Goal: Navigation & Orientation: Find specific page/section

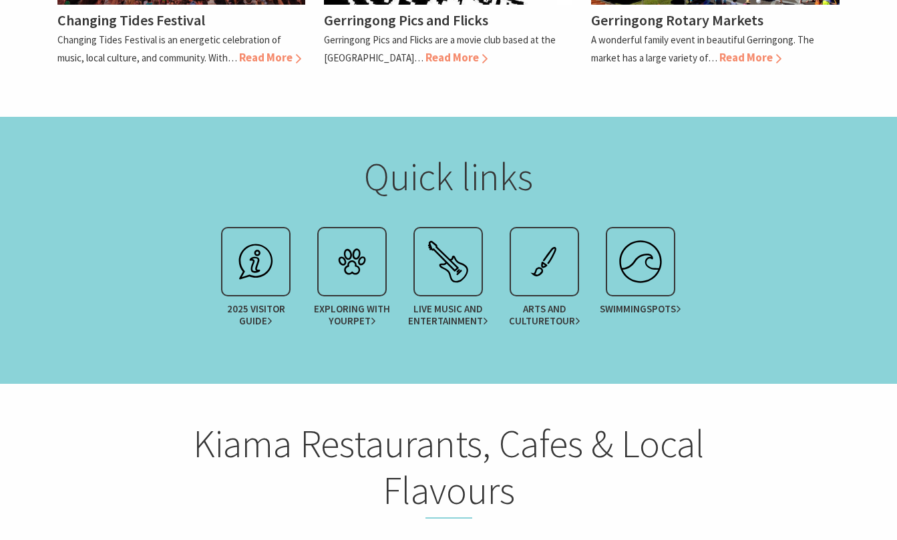
scroll to position [1449, 0]
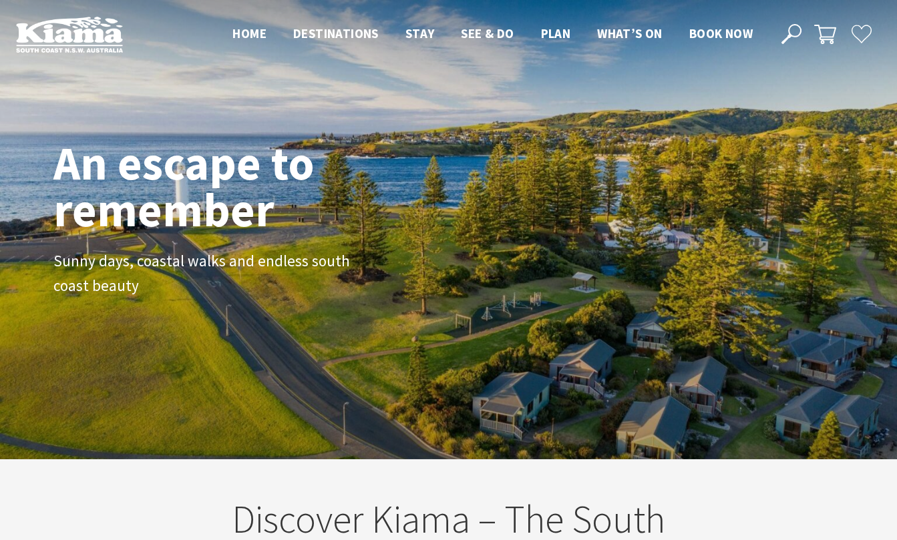
scroll to position [205, 887]
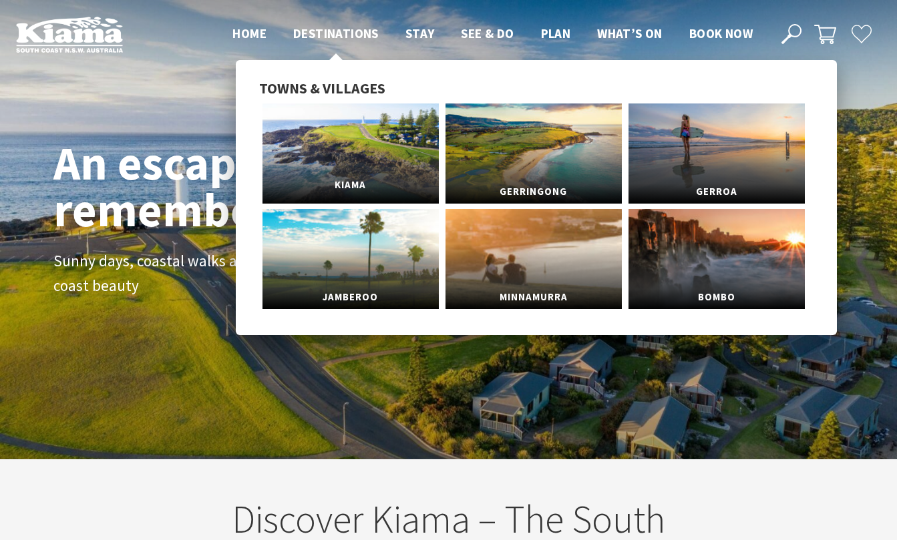
click at [335, 144] on link "Kiama" at bounding box center [350, 153] width 176 height 100
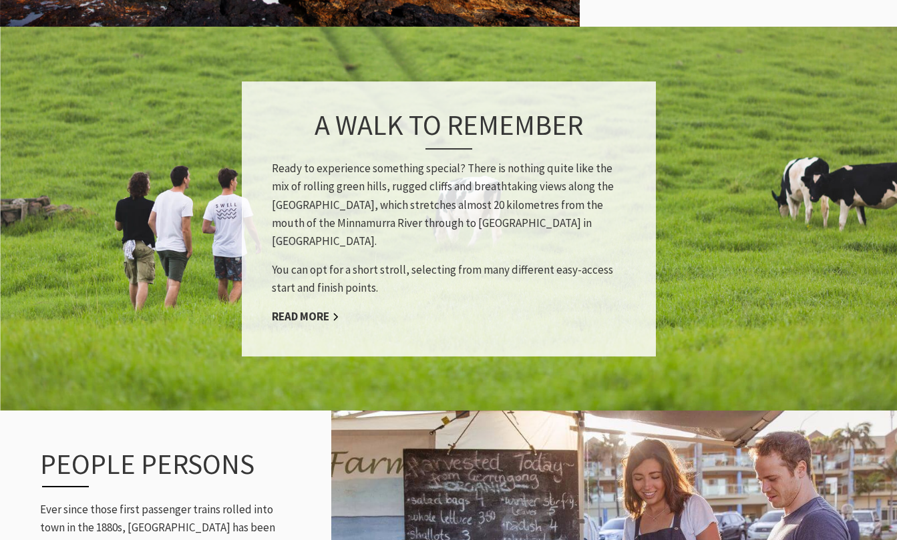
scroll to position [1270, 0]
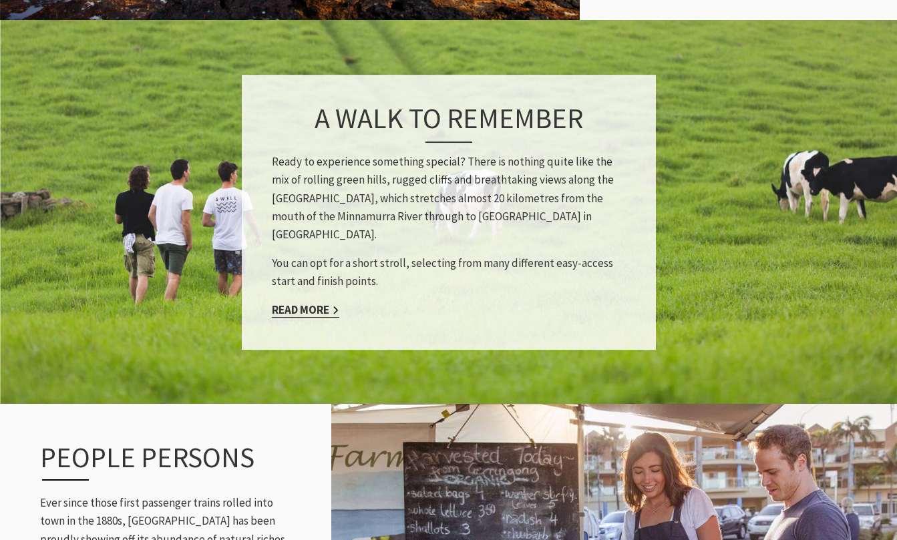
click at [296, 302] on link "Read More" at bounding box center [305, 309] width 67 height 15
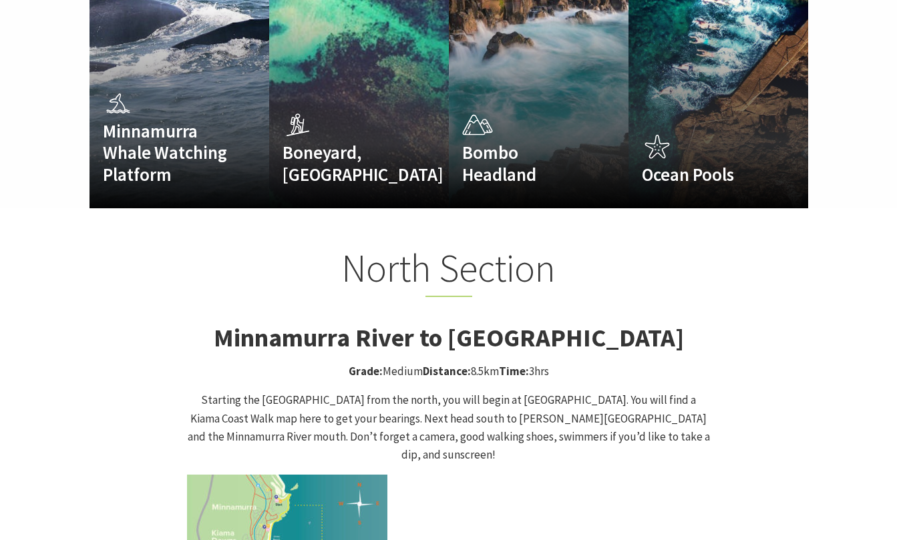
scroll to position [933, 0]
